Goal: Task Accomplishment & Management: Complete application form

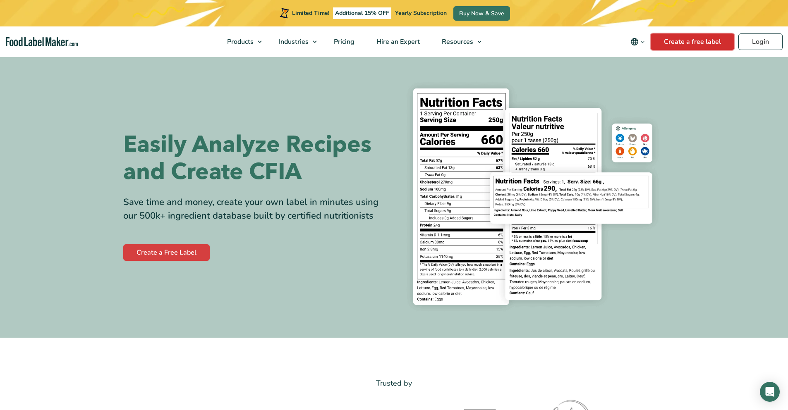
click at [686, 45] on link "Create a free label" at bounding box center [693, 42] width 84 height 17
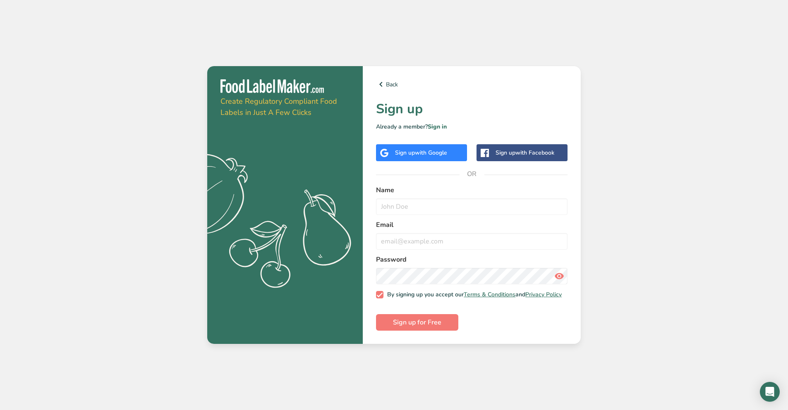
click at [408, 151] on div "Sign up with Google" at bounding box center [421, 153] width 52 height 9
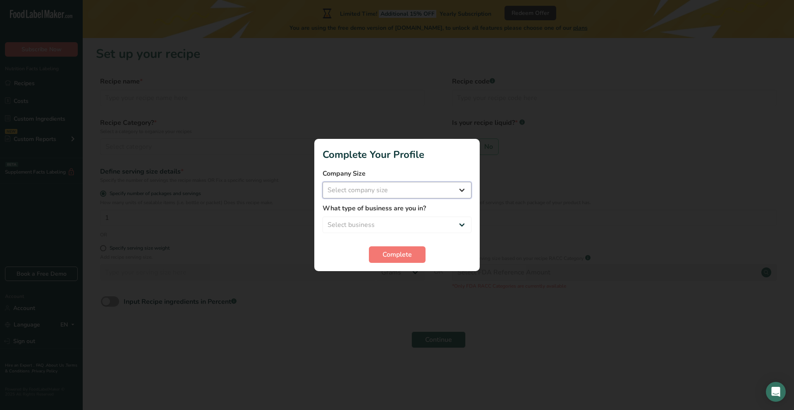
click at [407, 192] on select "Select company size Fewer than 10 Employees 10 to 50 Employees 51 to 500 Employ…" at bounding box center [397, 190] width 149 height 17
select select "1"
click at [323, 182] on select "Select company size Fewer than 10 Employees 10 to 50 Employees 51 to 500 Employ…" at bounding box center [397, 190] width 149 height 17
click at [395, 225] on select "Select business Packaged Food Manufacturer Restaurant & Cafe Bakery Meal Plans …" at bounding box center [397, 225] width 149 height 17
select select "1"
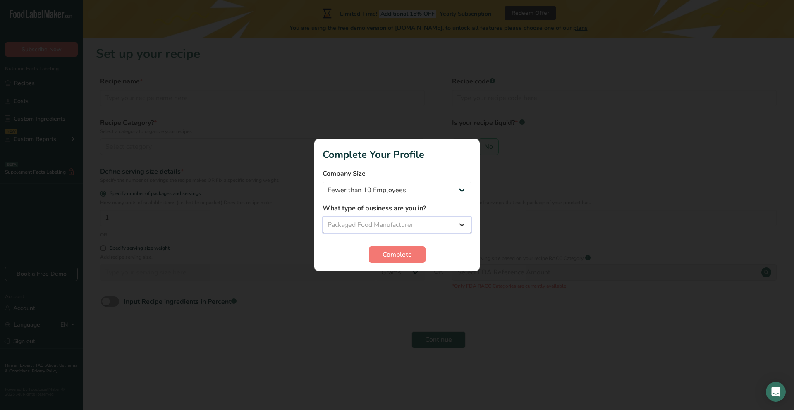
click at [323, 217] on select "Select business Packaged Food Manufacturer Restaurant & Cafe Bakery Meal Plans …" at bounding box center [397, 225] width 149 height 17
click at [395, 260] on button "Complete" at bounding box center [397, 255] width 57 height 17
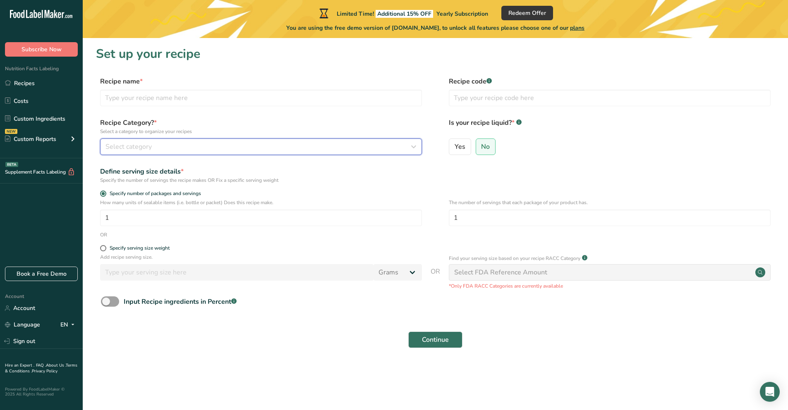
click at [130, 151] on span "Select category" at bounding box center [128, 147] width 46 height 10
